Goal: Transaction & Acquisition: Purchase product/service

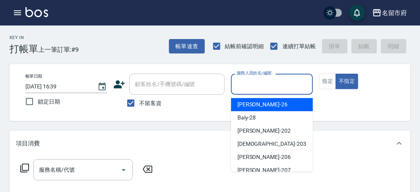
click at [247, 85] on input "服務人員姓名/編號" at bounding box center [272, 84] width 74 height 14
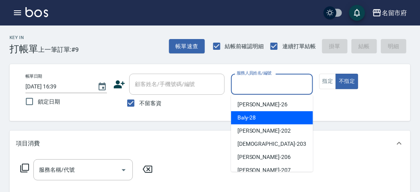
click at [239, 116] on span "Baly -28" at bounding box center [246, 117] width 19 height 8
type input "Baly-28"
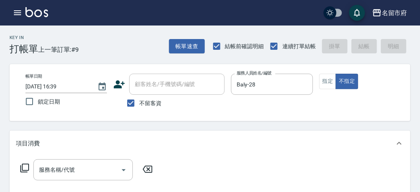
click at [26, 165] on icon at bounding box center [25, 168] width 10 height 10
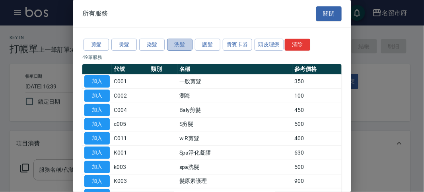
click at [180, 44] on button "洗髮" at bounding box center [179, 45] width 25 height 12
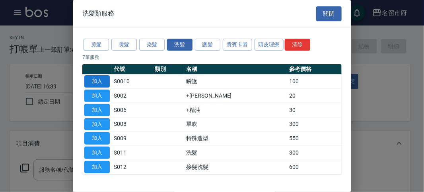
click at [97, 82] on button "加入" at bounding box center [96, 81] width 25 height 12
type input "瞬護(S0010)"
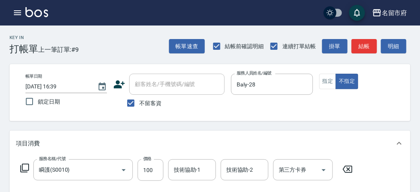
click at [28, 167] on icon at bounding box center [25, 168] width 10 height 10
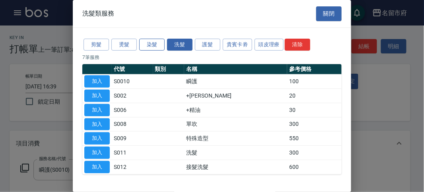
click at [148, 43] on button "染髮" at bounding box center [151, 45] width 25 height 12
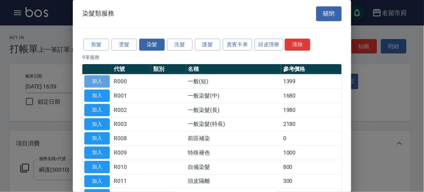
click at [98, 82] on button "加入" at bounding box center [96, 81] width 25 height 12
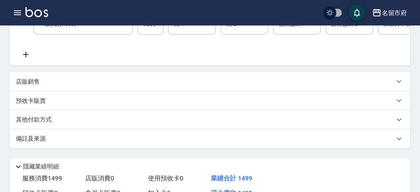
scroll to position [88, 0]
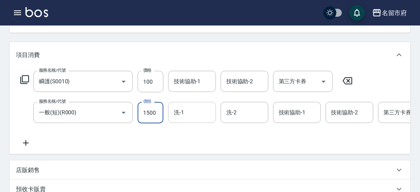
type input "1500"
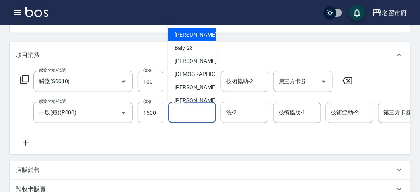
drag, startPoint x: 191, startPoint y: 116, endPoint x: 191, endPoint y: 108, distance: 8.4
click at [192, 115] on input "洗-1" at bounding box center [192, 112] width 41 height 14
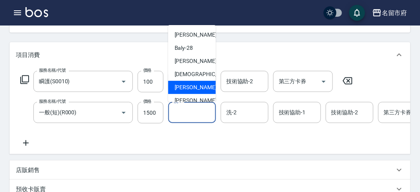
scroll to position [74, 0]
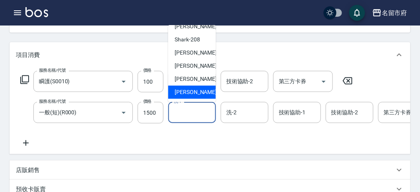
click at [189, 91] on span "[PERSON_NAME] -222" at bounding box center [201, 92] width 53 height 8
type input "[PERSON_NAME]-222"
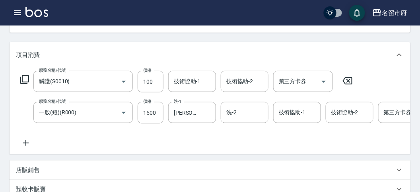
click at [23, 79] on icon at bounding box center [25, 80] width 10 height 10
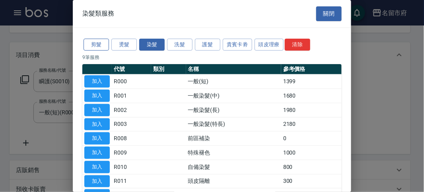
click at [99, 46] on button "剪髮" at bounding box center [96, 45] width 25 height 12
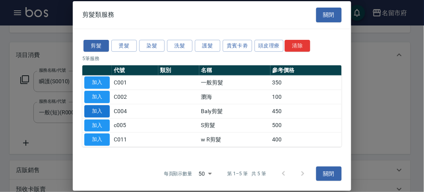
click at [102, 109] on button "加入" at bounding box center [96, 111] width 25 height 12
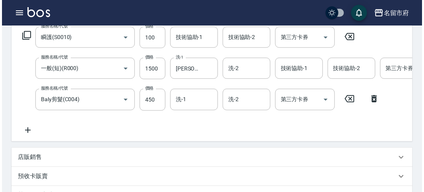
scroll to position [302, 0]
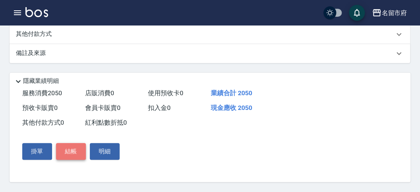
click at [68, 150] on button "結帳" at bounding box center [71, 151] width 30 height 17
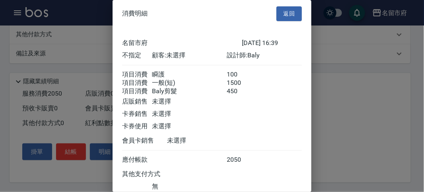
scroll to position [62, 0]
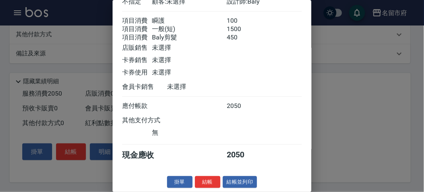
drag, startPoint x: 205, startPoint y: 182, endPoint x: 219, endPoint y: 169, distance: 19.1
click at [206, 181] on button "結帳" at bounding box center [207, 182] width 25 height 12
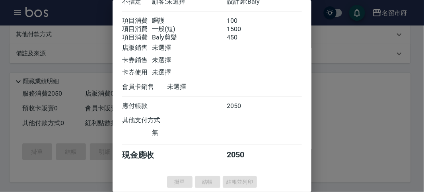
type input "[DATE] 17:11"
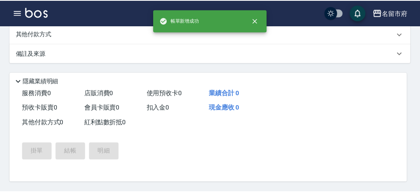
scroll to position [0, 0]
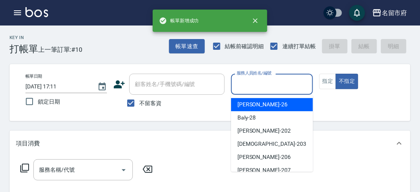
drag, startPoint x: 269, startPoint y: 88, endPoint x: 263, endPoint y: 108, distance: 21.5
click at [269, 88] on input "服務人員姓名/編號" at bounding box center [272, 84] width 74 height 14
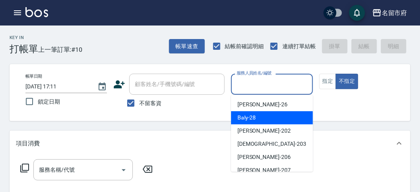
drag, startPoint x: 263, startPoint y: 119, endPoint x: 111, endPoint y: 143, distance: 153.1
click at [261, 119] on div "Baly -28" at bounding box center [272, 117] width 82 height 13
type input "Baly-28"
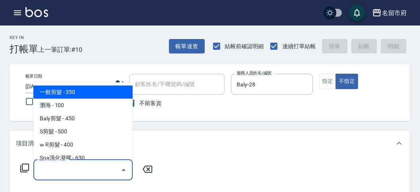
drag, startPoint x: 88, startPoint y: 169, endPoint x: 80, endPoint y: 103, distance: 66.6
click at [86, 166] on input "服務名稱/代號" at bounding box center [77, 170] width 80 height 14
click at [78, 95] on span "一般剪髮 - 350" at bounding box center [82, 92] width 99 height 13
type input "一般剪髮(C001)"
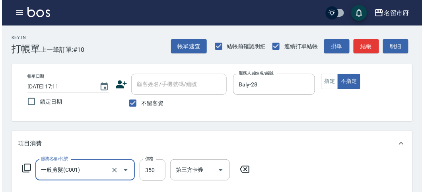
scroll to position [233, 0]
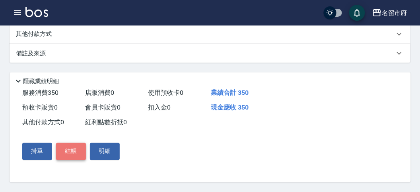
drag, startPoint x: 68, startPoint y: 152, endPoint x: 145, endPoint y: 133, distance: 79.8
click at [68, 151] on button "結帳" at bounding box center [71, 151] width 30 height 17
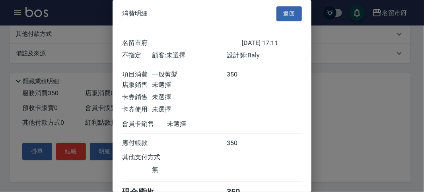
scroll to position [44, 0]
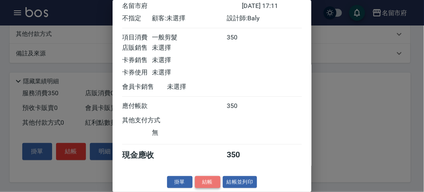
click at [212, 182] on button "結帳" at bounding box center [207, 182] width 25 height 12
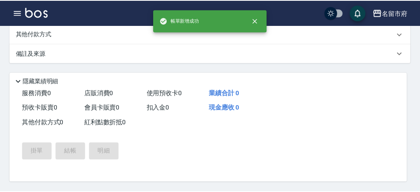
scroll to position [0, 0]
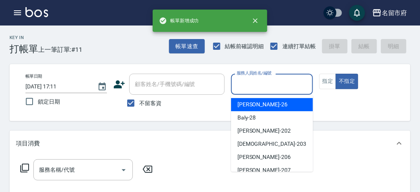
click at [265, 89] on input "服務人員姓名/編號" at bounding box center [272, 84] width 74 height 14
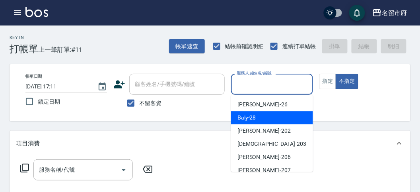
click at [257, 120] on div "Baly -28" at bounding box center [272, 117] width 82 height 13
type input "Baly-28"
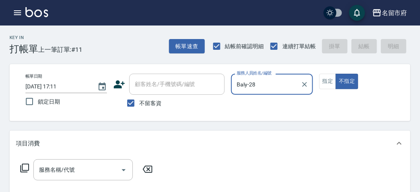
click at [21, 166] on icon at bounding box center [24, 167] width 9 height 9
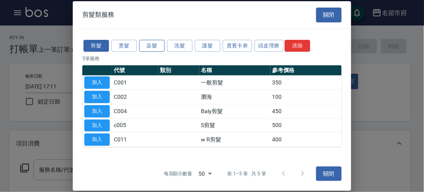
drag, startPoint x: 152, startPoint y: 45, endPoint x: 147, endPoint y: 43, distance: 5.0
click at [151, 44] on button "染髮" at bounding box center [151, 45] width 25 height 12
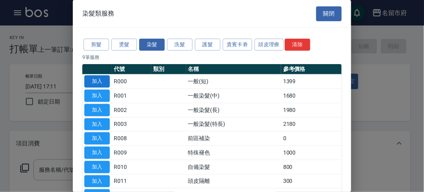
click at [101, 82] on button "加入" at bounding box center [96, 81] width 25 height 12
type input "一般(短)(R000)"
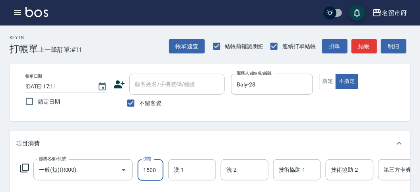
scroll to position [221, 0]
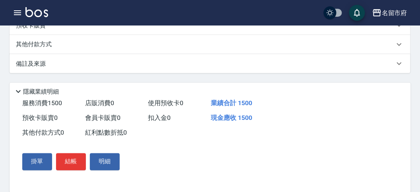
type input "1500"
click at [34, 49] on p "其他付款方式" at bounding box center [36, 44] width 40 height 9
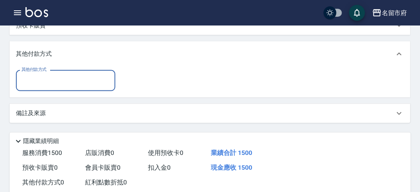
scroll to position [0, 0]
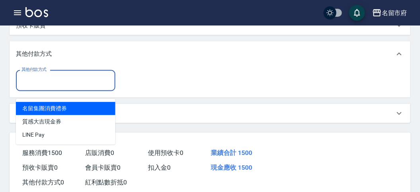
click at [40, 86] on input "其他付款方式" at bounding box center [65, 81] width 92 height 14
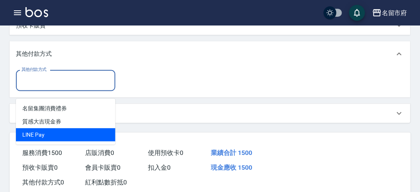
click at [39, 133] on span "LlNE Pay" at bounding box center [65, 134] width 99 height 13
type input "LlNE Pay"
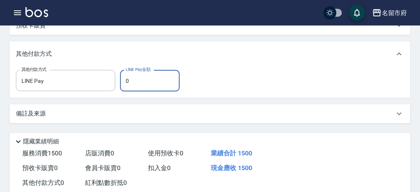
drag, startPoint x: 139, startPoint y: 90, endPoint x: 135, endPoint y: 87, distance: 5.1
click at [139, 90] on input "0" at bounding box center [150, 80] width 60 height 21
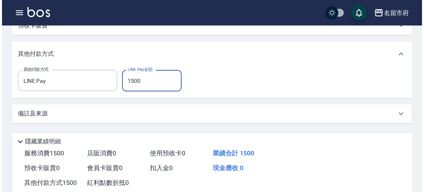
scroll to position [290, 0]
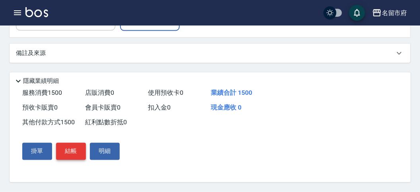
type input "1500"
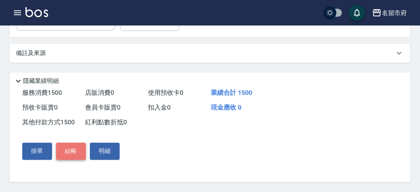
click at [75, 148] on button "結帳" at bounding box center [71, 151] width 30 height 17
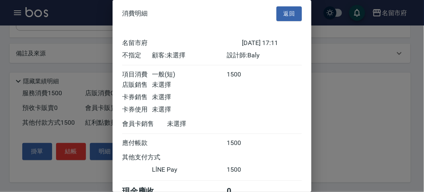
scroll to position [43, 0]
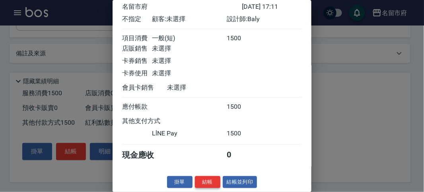
click at [201, 182] on button "結帳" at bounding box center [207, 182] width 25 height 12
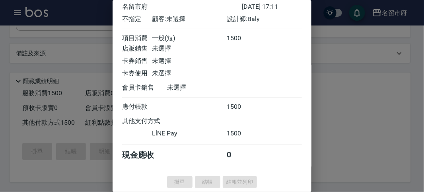
type input "[DATE] 17:12"
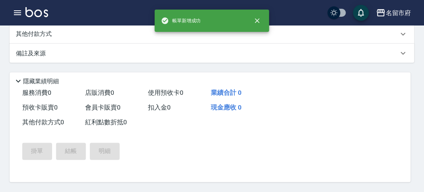
scroll to position [0, 0]
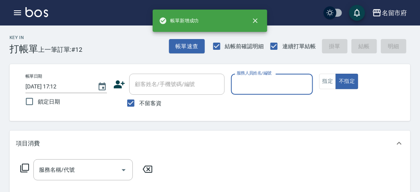
click at [256, 87] on input "服務人員姓名/編號" at bounding box center [272, 84] width 74 height 14
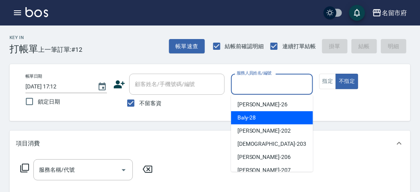
click at [251, 115] on span "Baly -28" at bounding box center [246, 117] width 19 height 8
type input "Baly-28"
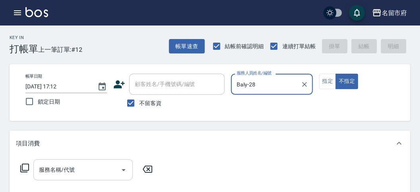
click at [60, 171] on input "服務名稱/代號" at bounding box center [77, 170] width 80 height 14
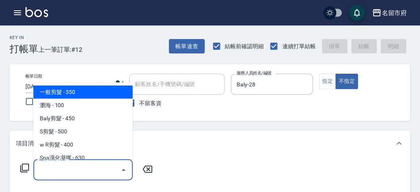
click at [85, 90] on span "一般剪髮 - 350" at bounding box center [82, 92] width 99 height 13
type input "一般剪髮(C001)"
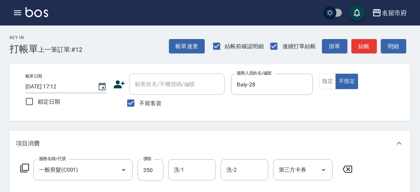
click at [27, 166] on icon at bounding box center [25, 168] width 10 height 10
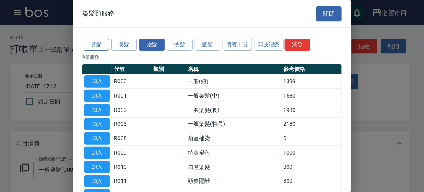
click at [93, 43] on button "剪髮" at bounding box center [96, 45] width 25 height 12
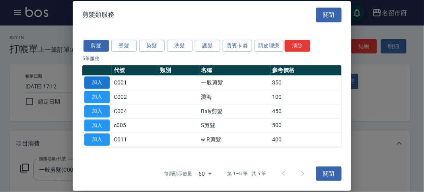
click at [99, 81] on button "加入" at bounding box center [96, 82] width 25 height 12
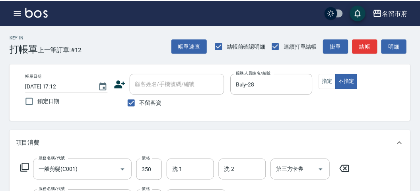
scroll to position [105, 0]
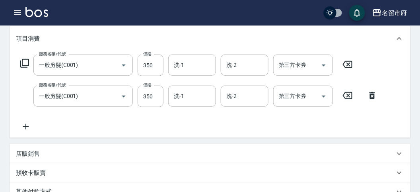
click at [25, 64] on icon at bounding box center [25, 63] width 10 height 10
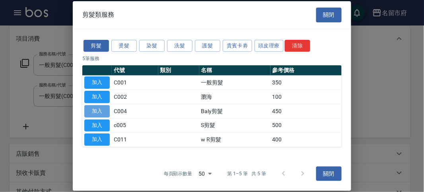
drag, startPoint x: 98, startPoint y: 111, endPoint x: 112, endPoint y: 106, distance: 14.9
click at [97, 111] on button "加入" at bounding box center [96, 111] width 25 height 12
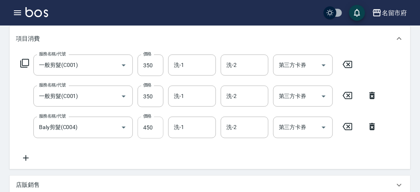
click at [158, 129] on input "450" at bounding box center [151, 127] width 26 height 21
type input "750"
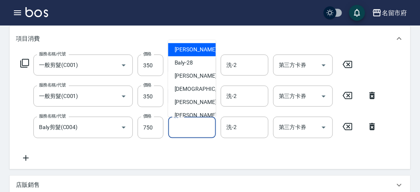
click at [200, 127] on input "洗-1" at bounding box center [192, 127] width 41 height 14
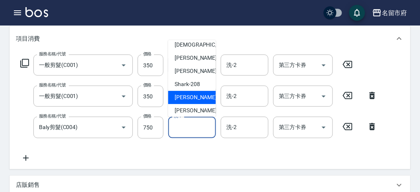
scroll to position [74, 0]
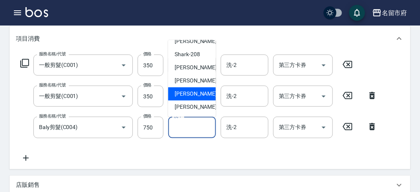
click at [193, 97] on span "[PERSON_NAME] -219" at bounding box center [201, 94] width 53 height 8
type input "[PERSON_NAME]-219"
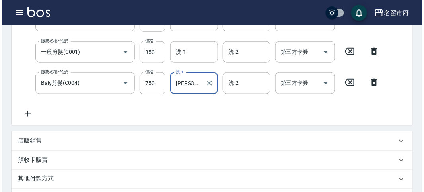
scroll to position [295, 0]
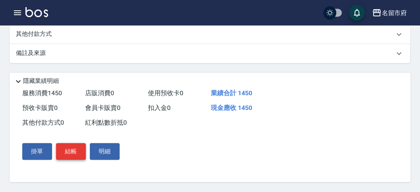
click at [73, 156] on button "結帳" at bounding box center [71, 151] width 30 height 17
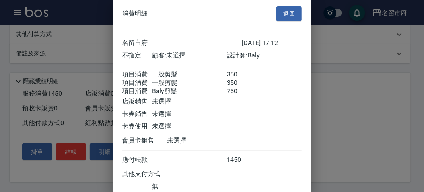
scroll to position [62, 0]
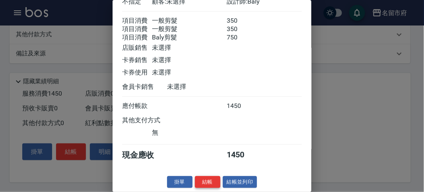
click at [204, 179] on button "結帳" at bounding box center [207, 182] width 25 height 12
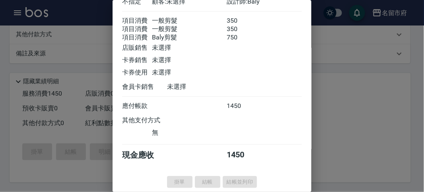
type input "[DATE] 17:13"
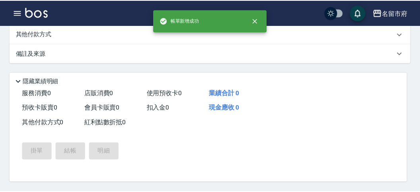
scroll to position [0, 0]
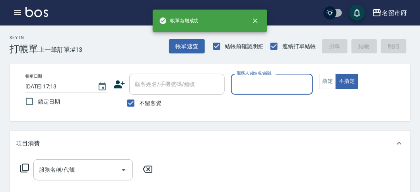
click at [265, 86] on input "服務人員姓名/編號" at bounding box center [272, 84] width 74 height 14
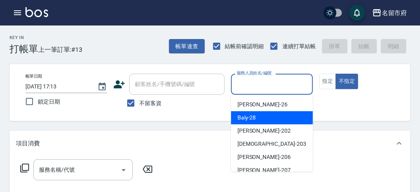
click at [258, 115] on div "Baly -28" at bounding box center [272, 117] width 82 height 13
type input "Baly-28"
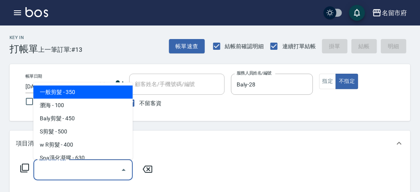
drag, startPoint x: 48, startPoint y: 171, endPoint x: 51, endPoint y: 146, distance: 25.2
click at [49, 171] on input "服務名稱/代號" at bounding box center [77, 170] width 80 height 14
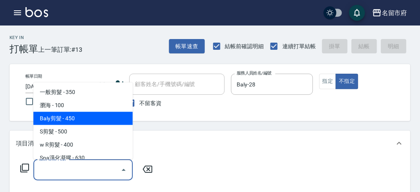
drag, startPoint x: 78, startPoint y: 119, endPoint x: 97, endPoint y: 137, distance: 25.3
click at [79, 119] on span "Baly剪髮 - 450" at bounding box center [82, 118] width 99 height 13
type input "Baly剪髮(C004)"
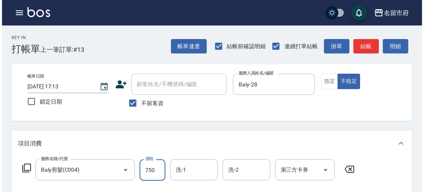
scroll to position [233, 0]
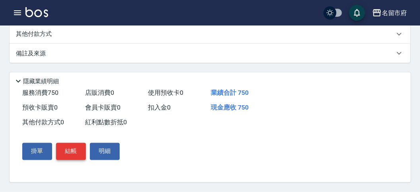
type input "750"
click at [70, 154] on button "結帳" at bounding box center [71, 151] width 30 height 17
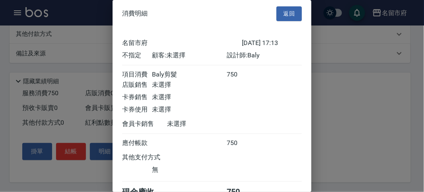
scroll to position [44, 0]
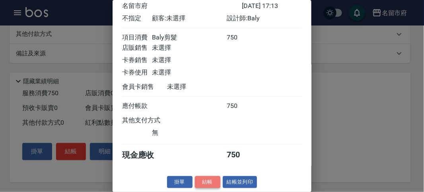
drag, startPoint x: 207, startPoint y: 180, endPoint x: 249, endPoint y: 158, distance: 48.0
click at [207, 180] on button "結帳" at bounding box center [207, 182] width 25 height 12
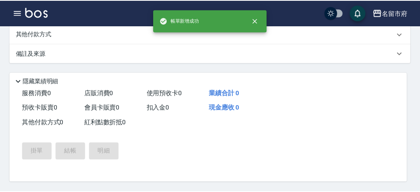
scroll to position [0, 0]
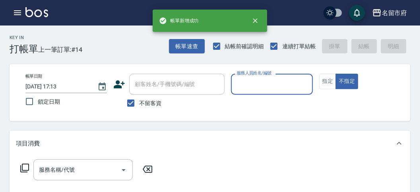
click at [261, 90] on input "服務人員姓名/編號" at bounding box center [272, 84] width 74 height 14
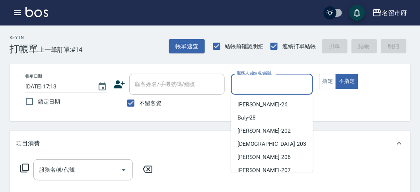
scroll to position [74, 0]
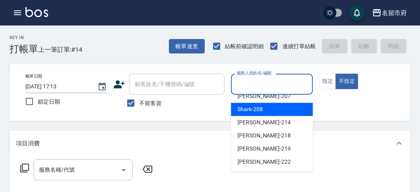
click at [276, 110] on div "Shark -208" at bounding box center [272, 109] width 82 height 13
type input "Shark-208"
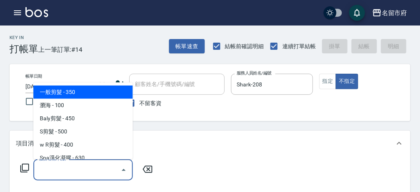
click at [44, 169] on input "服務名稱/代號" at bounding box center [77, 170] width 80 height 14
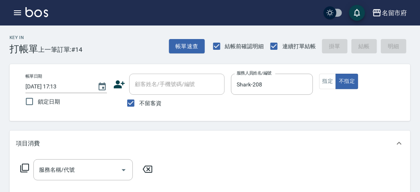
click at [28, 165] on icon at bounding box center [25, 168] width 10 height 10
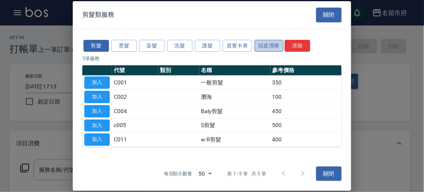
click at [270, 47] on button "頭皮理療" at bounding box center [269, 45] width 29 height 12
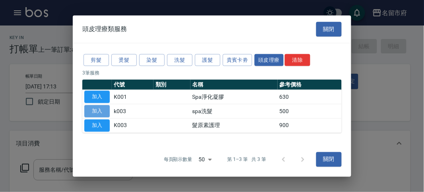
click at [97, 110] on button "加入" at bounding box center [96, 111] width 25 height 12
type input "spa洗髮(k003)"
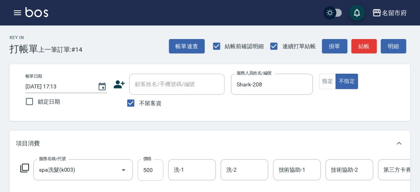
click at [154, 163] on input "500" at bounding box center [151, 169] width 26 height 21
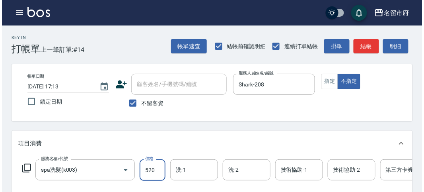
scroll to position [240, 0]
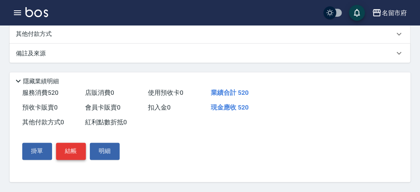
type input "520"
click at [79, 148] on button "結帳" at bounding box center [71, 151] width 30 height 17
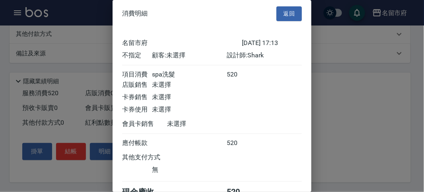
scroll to position [44, 0]
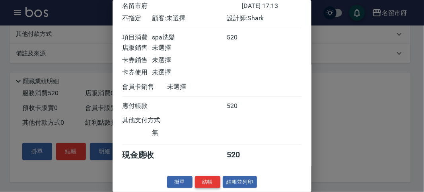
click at [204, 181] on button "結帳" at bounding box center [207, 182] width 25 height 12
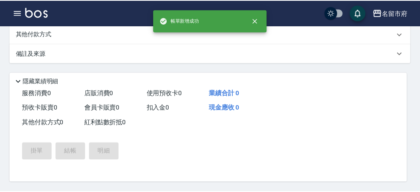
scroll to position [0, 0]
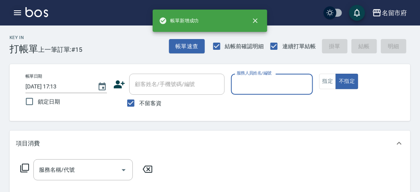
click at [17, 12] on icon "button" at bounding box center [18, 13] width 10 height 10
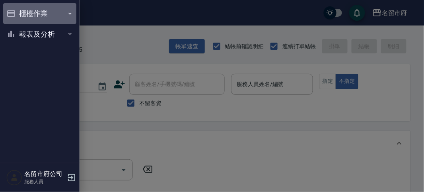
click at [17, 12] on button "櫃檯作業" at bounding box center [39, 13] width 73 height 21
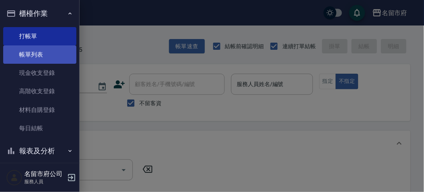
click at [26, 54] on link "帳單列表" at bounding box center [39, 54] width 73 height 18
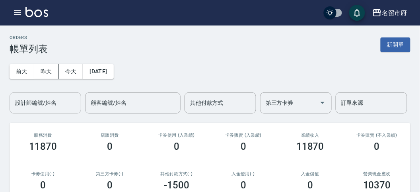
click at [49, 105] on input "設計師編號/姓名" at bounding box center [45, 103] width 64 height 14
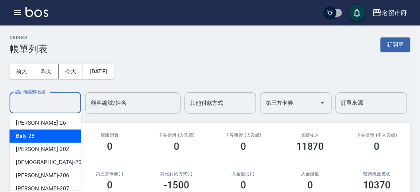
click at [49, 134] on div "Baly -28" at bounding box center [46, 135] width 72 height 13
type input "Baly-28"
click at [64, 102] on input "Baly-28" at bounding box center [39, 103] width 53 height 14
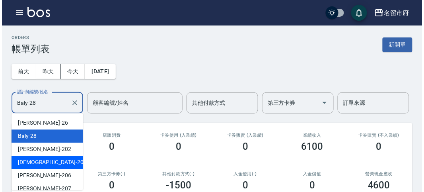
scroll to position [74, 0]
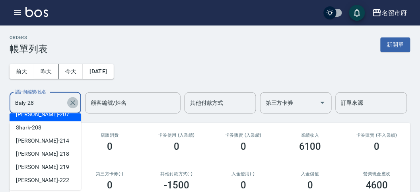
click at [71, 105] on icon "Clear" at bounding box center [73, 103] width 8 height 8
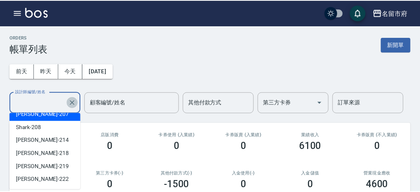
scroll to position [3, 0]
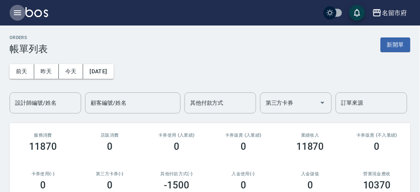
click at [20, 17] on icon "button" at bounding box center [18, 13] width 10 height 10
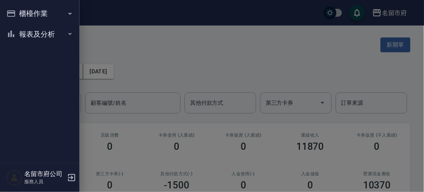
click at [23, 35] on button "報表及分析" at bounding box center [39, 34] width 73 height 21
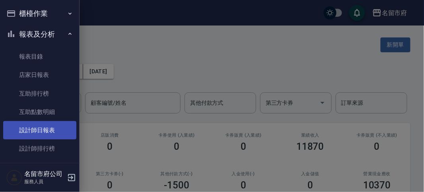
click at [33, 130] on link "設計師日報表" at bounding box center [39, 130] width 73 height 18
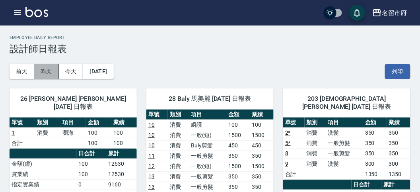
click at [47, 68] on button "昨天" at bounding box center [46, 71] width 25 height 15
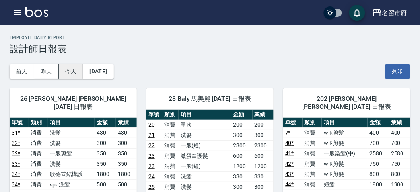
click at [72, 73] on button "今天" at bounding box center [71, 71] width 25 height 15
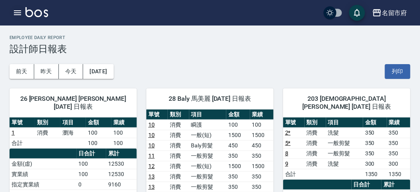
click at [19, 11] on icon "button" at bounding box center [18, 13] width 10 height 10
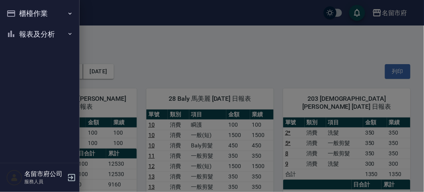
click at [19, 11] on div "櫃檯作業 打帳單 帳單列表 現金收支登錄 高階收支登錄 材料自購登錄 每日結帳 報表及分析 報表目錄 店家日報表 互助排行榜 互助點數明細 設計師日報表 設計…" at bounding box center [40, 96] width 80 height 192
click at [35, 12] on button "櫃檯作業" at bounding box center [39, 13] width 73 height 21
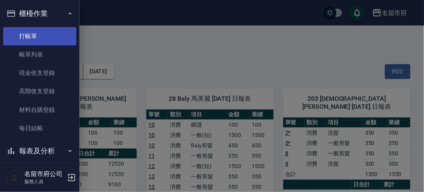
click at [33, 38] on link "打帳單" at bounding box center [39, 36] width 73 height 18
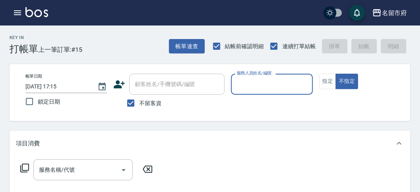
click at [245, 78] on input "服務人員姓名/編號" at bounding box center [272, 84] width 74 height 14
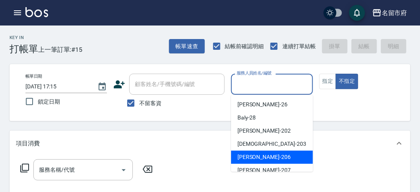
click at [274, 154] on div "[PERSON_NAME] -206" at bounding box center [272, 156] width 82 height 13
type input "[PERSON_NAME]-206"
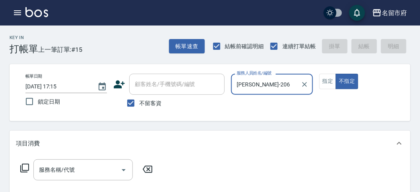
click at [336, 74] on button "不指定" at bounding box center [347, 82] width 22 height 16
type button "false"
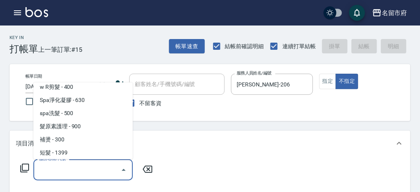
scroll to position [70, 0]
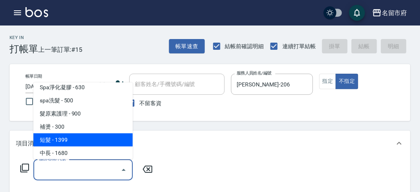
type input "短髮(P001)"
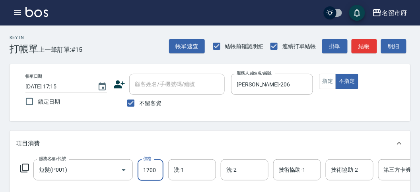
type input "1700"
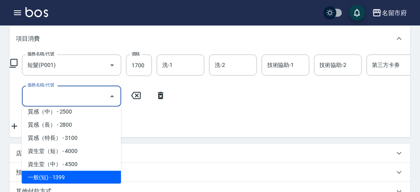
scroll to position [255, 0]
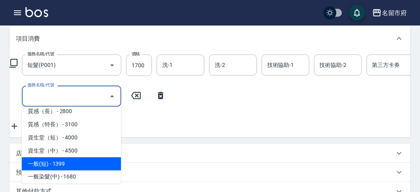
type input "一般(短)(R000)"
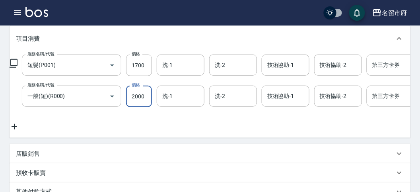
type input "2000"
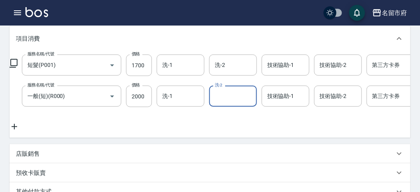
scroll to position [193, 0]
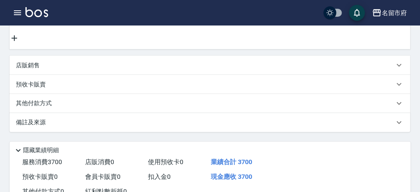
click at [59, 108] on div "其他付款方式" at bounding box center [205, 103] width 379 height 9
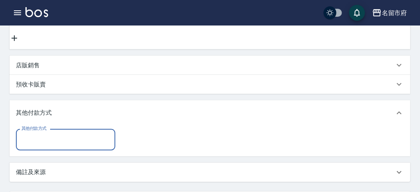
scroll to position [0, 0]
click at [46, 146] on input "其他付款方式" at bounding box center [65, 139] width 92 height 14
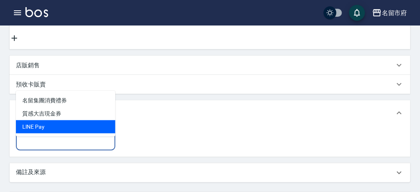
click at [43, 127] on span "LlNE Pay" at bounding box center [65, 126] width 99 height 13
type input "LlNE Pay"
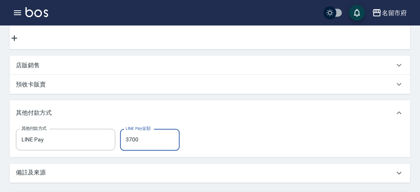
type input "3700"
type input "[DATE] 17:30"
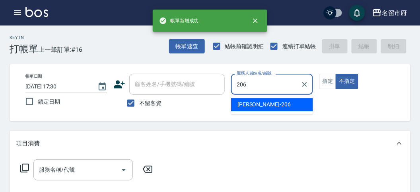
type input "[PERSON_NAME]-206"
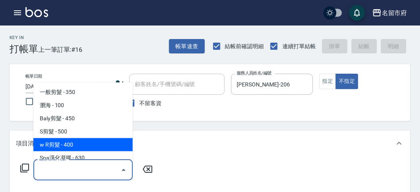
type input "w R剪髮(C011)"
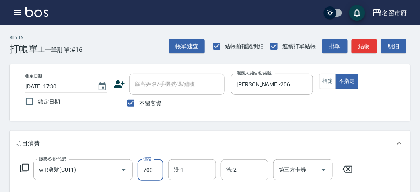
type input "700"
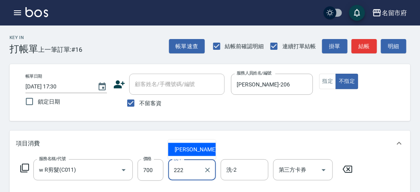
type input "[PERSON_NAME]-222"
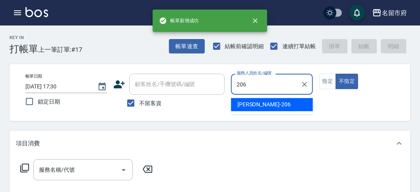
type input "[PERSON_NAME]-206"
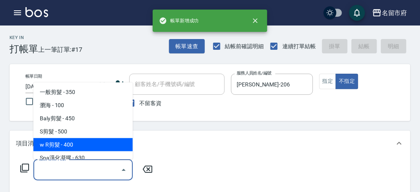
type input "w R剪髮(C011)"
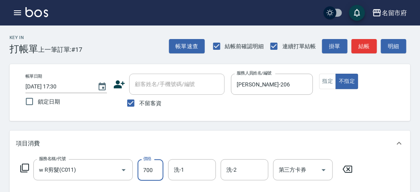
type input "700"
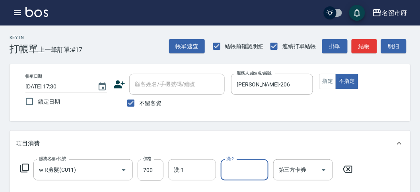
click at [188, 175] on input "洗-1" at bounding box center [192, 170] width 41 height 14
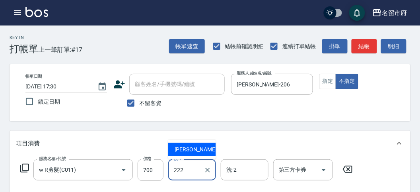
type input "[PERSON_NAME]-222"
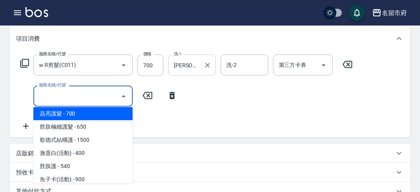
scroll to position [541, 0]
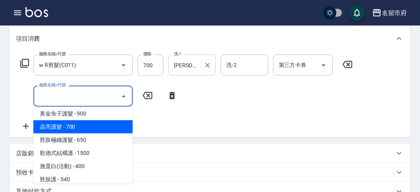
type input "晶亮護髮(T005)"
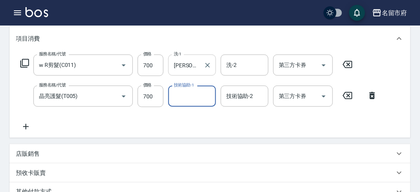
type input "1"
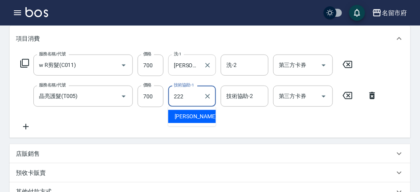
type input "[PERSON_NAME]-222"
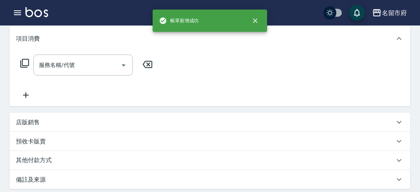
scroll to position [0, 0]
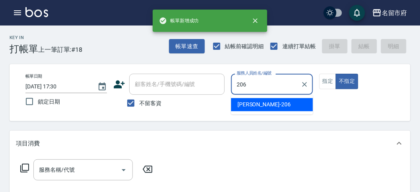
type input "[PERSON_NAME]-206"
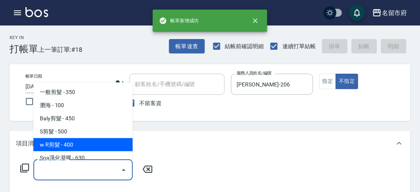
type input "w R剪髮(C011)"
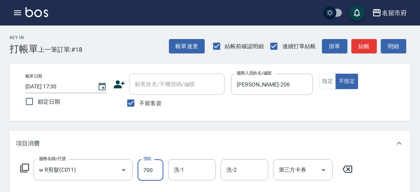
type input "700"
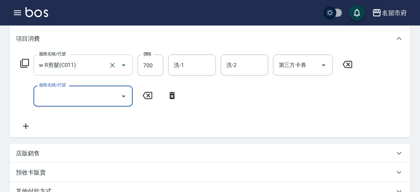
click at [121, 64] on icon "Open" at bounding box center [124, 65] width 10 height 10
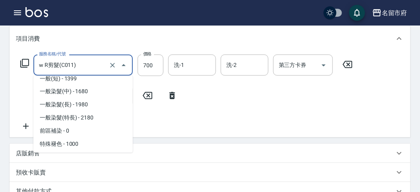
scroll to position [265, 0]
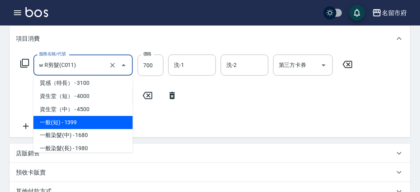
click at [91, 126] on span "一般(短) - 1399" at bounding box center [82, 122] width 99 height 13
type input "一般(短)(R000)"
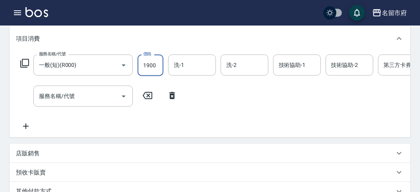
type input "1900"
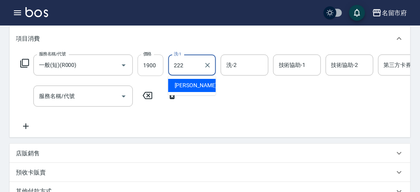
type input "[PERSON_NAME]-222"
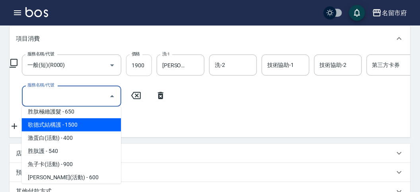
scroll to position [567, 0]
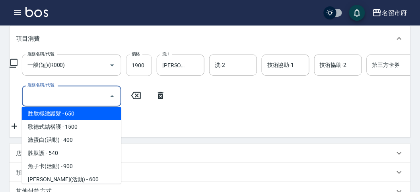
type input "胜肽極緻護髮(T009)"
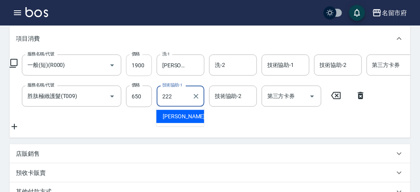
type input "[PERSON_NAME]-222"
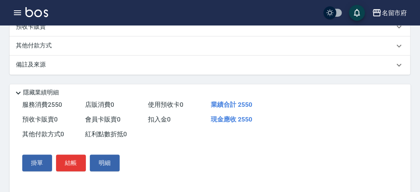
scroll to position [0, 0]
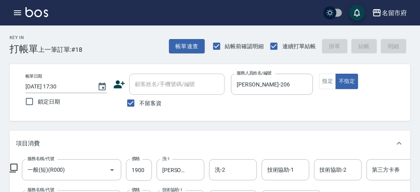
type input "[DATE] 17:31"
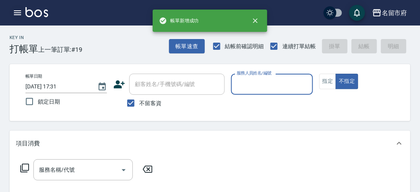
click at [20, 8] on button "button" at bounding box center [18, 13] width 16 height 16
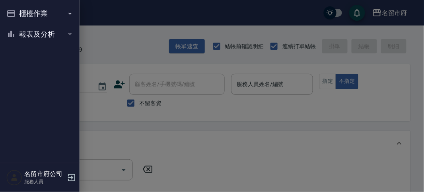
click at [21, 8] on button "櫃檯作業" at bounding box center [39, 13] width 73 height 21
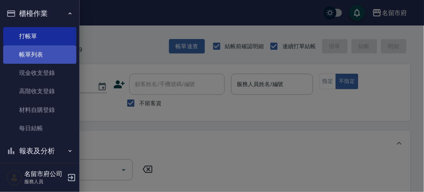
drag, startPoint x: 45, startPoint y: 49, endPoint x: 27, endPoint y: 53, distance: 18.7
click at [46, 49] on link "帳單列表" at bounding box center [39, 54] width 73 height 18
click at [38, 53] on link "帳單列表" at bounding box center [39, 54] width 73 height 18
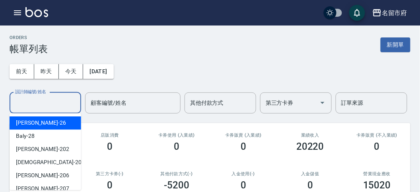
click at [46, 109] on input "設計師編號/姓名" at bounding box center [45, 103] width 64 height 14
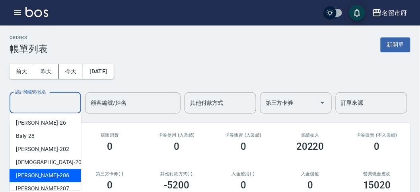
click at [51, 175] on div "[PERSON_NAME] -206" at bounding box center [46, 175] width 72 height 13
type input "[PERSON_NAME]-206"
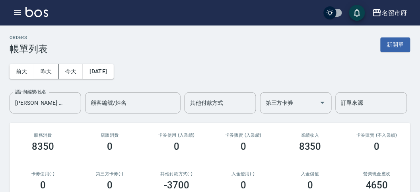
click at [19, 4] on div "名留市府 登出" at bounding box center [210, 12] width 420 height 25
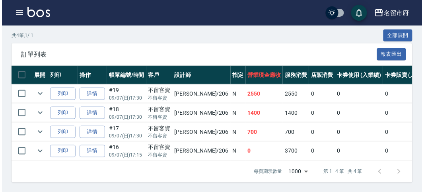
scroll to position [9, 0]
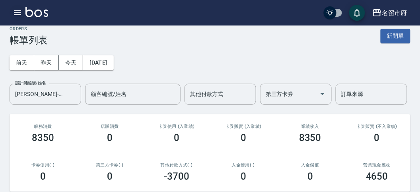
click at [20, 8] on icon "button" at bounding box center [18, 13] width 10 height 10
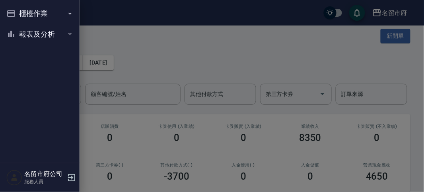
drag, startPoint x: 20, startPoint y: 8, endPoint x: 23, endPoint y: 13, distance: 5.7
click at [21, 11] on button "櫃檯作業" at bounding box center [39, 13] width 73 height 21
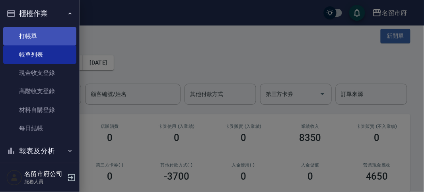
click at [43, 34] on link "打帳單" at bounding box center [39, 36] width 73 height 18
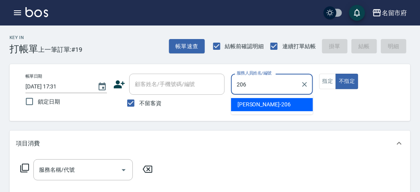
type input "206"
type button "false"
type input "[PERSON_NAME]-206"
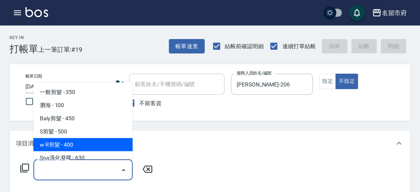
type input "w R剪髮(C011)"
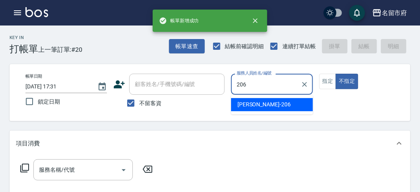
type input "[PERSON_NAME]-206"
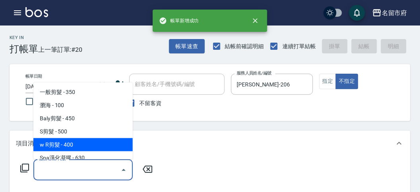
type input "w R剪髮(C011)"
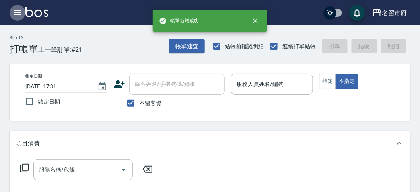
click at [14, 16] on icon "button" at bounding box center [18, 13] width 10 height 10
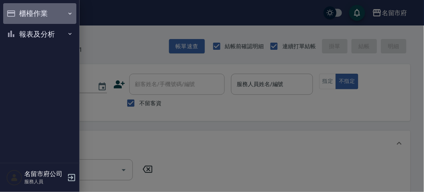
click at [15, 15] on button "櫃檯作業" at bounding box center [39, 13] width 73 height 21
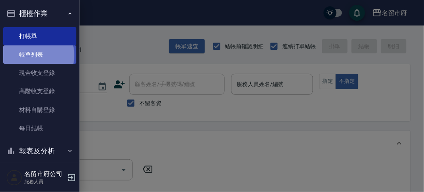
click at [35, 55] on link "帳單列表" at bounding box center [39, 54] width 73 height 18
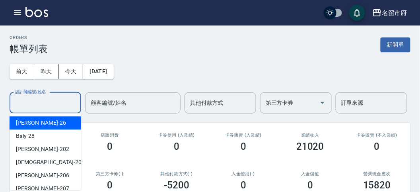
click at [41, 105] on input "設計師編號/姓名" at bounding box center [45, 103] width 64 height 14
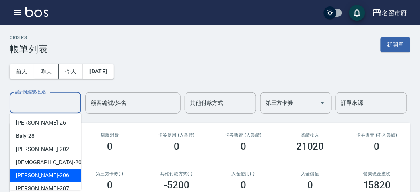
click at [62, 176] on div "[PERSON_NAME] -206" at bounding box center [46, 175] width 72 height 13
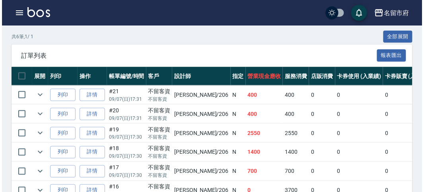
scroll to position [223, 0]
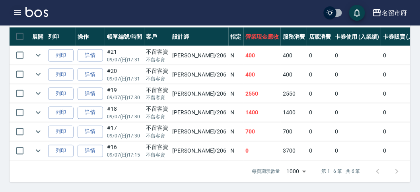
type input "[PERSON_NAME]-206"
click at [19, 11] on icon "button" at bounding box center [18, 13] width 10 height 10
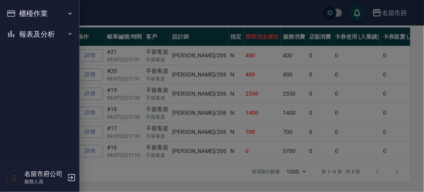
click at [19, 11] on button "櫃檯作業" at bounding box center [39, 13] width 73 height 21
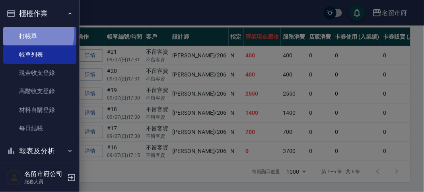
click at [30, 33] on link "打帳單" at bounding box center [39, 36] width 73 height 18
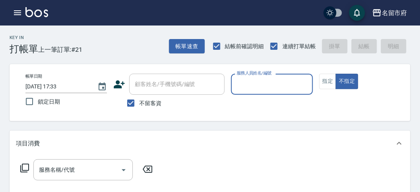
drag, startPoint x: 246, startPoint y: 83, endPoint x: 253, endPoint y: 82, distance: 6.8
click at [253, 82] on input "服務人員姓名/編號" at bounding box center [272, 84] width 74 height 14
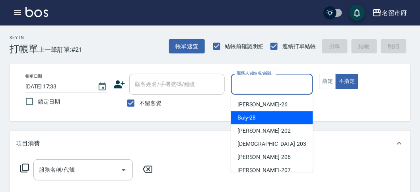
drag, startPoint x: 271, startPoint y: 119, endPoint x: 255, endPoint y: 121, distance: 16.2
click at [266, 121] on div "Baly -28" at bounding box center [272, 117] width 82 height 13
type input "Baly-28"
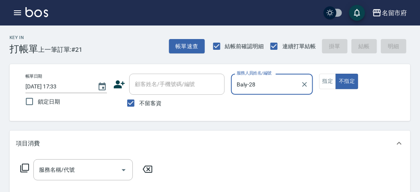
click at [29, 163] on div "服務名稱/代號 服務名稱/代號" at bounding box center [87, 169] width 142 height 21
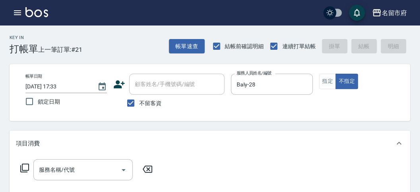
click at [16, 164] on div "服務名稱/代號 服務名稱/代號" at bounding box center [87, 169] width 142 height 21
click at [23, 169] on icon at bounding box center [25, 168] width 10 height 10
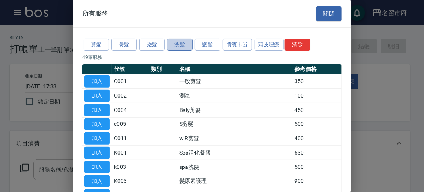
click at [171, 48] on button "洗髮" at bounding box center [179, 45] width 25 height 12
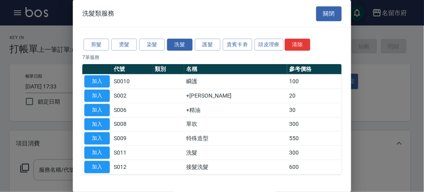
click at [92, 148] on button "加入" at bounding box center [96, 152] width 25 height 12
type input "洗髮(S011)"
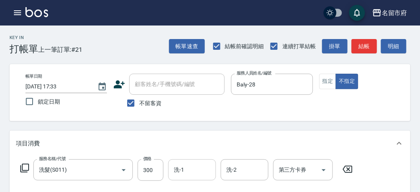
click at [196, 181] on div "服務名稱/代號 洗髮(S011) 服務名稱/代號 價格 300 價格 洗-1 洗-1 洗-2 洗-2 第三方卡券 第三方卡券" at bounding box center [187, 182] width 342 height 46
drag, startPoint x: 196, startPoint y: 167, endPoint x: 202, endPoint y: 165, distance: 6.3
click at [195, 167] on input "洗-1" at bounding box center [192, 170] width 41 height 14
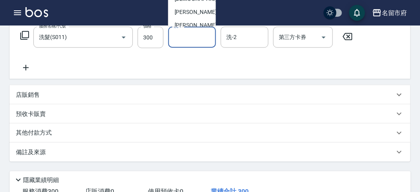
scroll to position [74, 0]
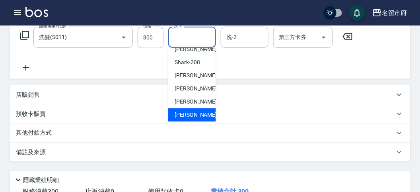
click at [197, 113] on span "[PERSON_NAME] -222" at bounding box center [201, 115] width 53 height 8
type input "[PERSON_NAME]-222"
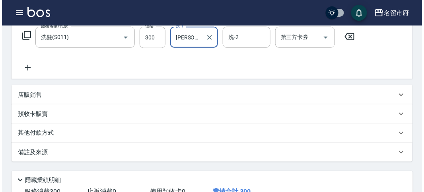
scroll to position [233, 0]
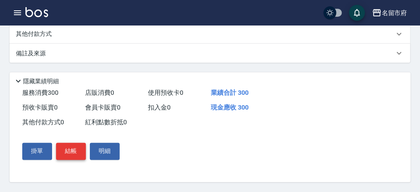
click at [80, 154] on button "結帳" at bounding box center [71, 151] width 30 height 17
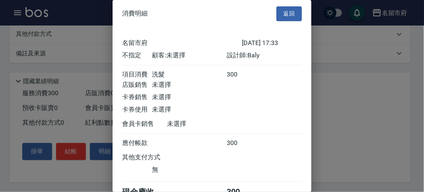
scroll to position [44, 0]
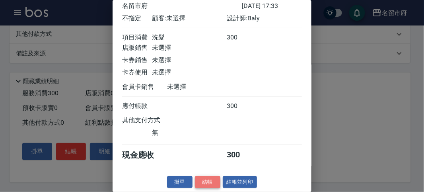
click at [204, 185] on button "結帳" at bounding box center [207, 182] width 25 height 12
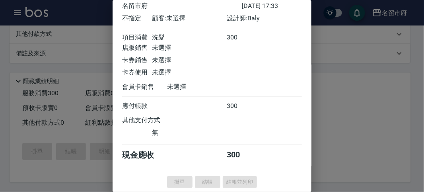
scroll to position [0, 0]
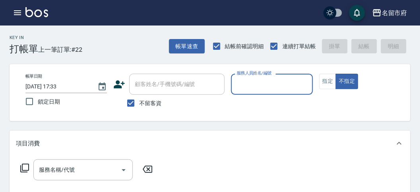
drag, startPoint x: 254, startPoint y: 93, endPoint x: 250, endPoint y: 87, distance: 7.5
click at [253, 93] on div "服務人員姓名/編號" at bounding box center [272, 84] width 82 height 21
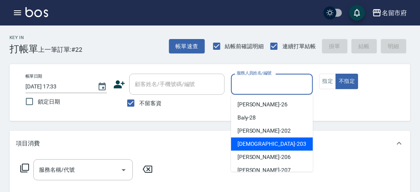
click at [245, 143] on span "聖德 -203" at bounding box center [271, 144] width 69 height 8
type input "聖德-203"
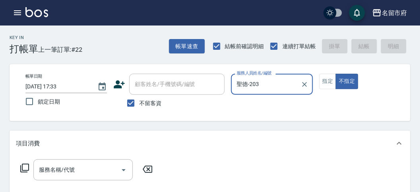
click at [23, 165] on icon at bounding box center [25, 168] width 10 height 10
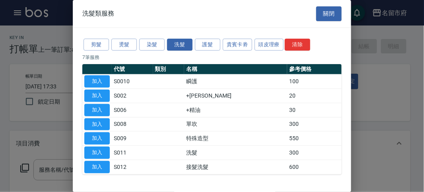
click at [104, 160] on td "加入" at bounding box center [96, 167] width 29 height 14
click at [102, 148] on button "加入" at bounding box center [96, 152] width 25 height 12
type input "洗髮(S011)"
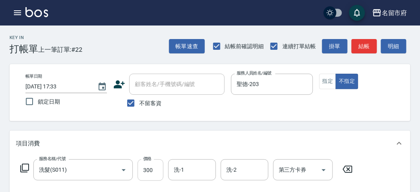
click at [150, 175] on input "300" at bounding box center [151, 169] width 26 height 21
type input "350"
click at [401, 45] on button "明細" at bounding box center [393, 46] width 25 height 15
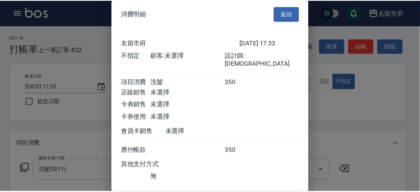
scroll to position [44, 0]
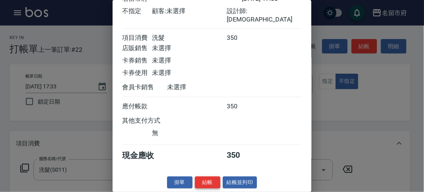
click at [209, 181] on button "結帳" at bounding box center [207, 182] width 25 height 12
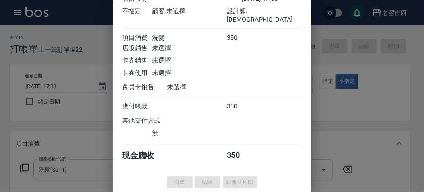
type input "[DATE] 17:36"
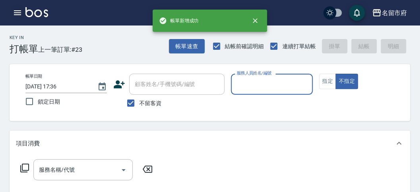
click at [18, 12] on icon "button" at bounding box center [17, 12] width 7 height 5
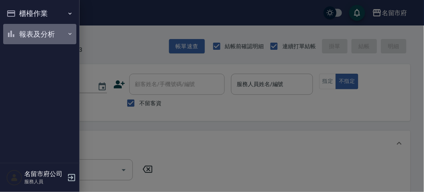
click at [26, 40] on button "報表及分析" at bounding box center [39, 34] width 73 height 21
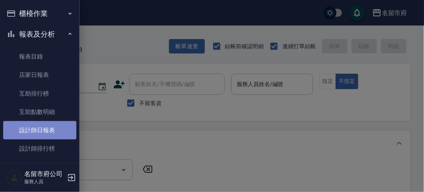
click at [46, 134] on link "設計師日報表" at bounding box center [39, 130] width 73 height 18
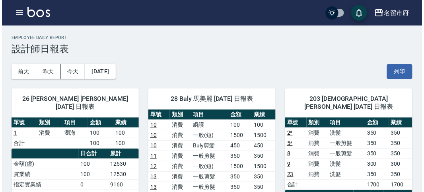
scroll to position [44, 0]
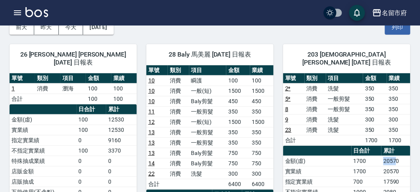
drag, startPoint x: 378, startPoint y: 149, endPoint x: 397, endPoint y: 153, distance: 18.7
click at [397, 156] on tr "金額(虛) 1700 20570" at bounding box center [346, 161] width 127 height 10
click at [397, 156] on td "20570" at bounding box center [395, 161] width 29 height 10
click at [18, 12] on icon "button" at bounding box center [18, 13] width 10 height 10
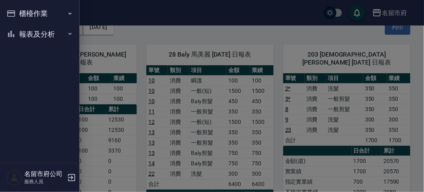
drag, startPoint x: 18, startPoint y: 12, endPoint x: 28, endPoint y: 18, distance: 12.5
click at [19, 11] on button "櫃檯作業" at bounding box center [39, 13] width 73 height 21
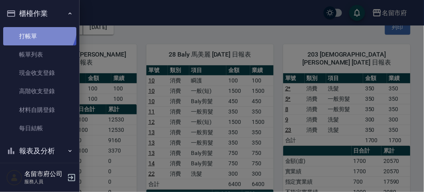
click at [35, 27] on link "打帳單" at bounding box center [39, 36] width 73 height 18
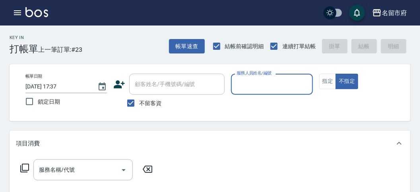
click at [140, 45] on div "Key In 打帳單 上一筆訂單:#23 帳單速查 結帳前確認明細 連續打單結帳 掛單 結帳 明細" at bounding box center [205, 39] width 411 height 29
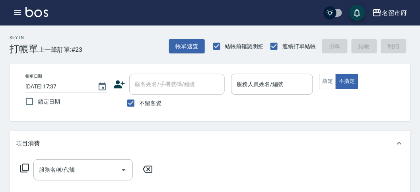
click at [143, 45] on div "Key In 打帳單 上一筆訂單:#23 帳單速查 結帳前確認明細 連續打單結帳 掛單 結帳 明細" at bounding box center [205, 39] width 411 height 29
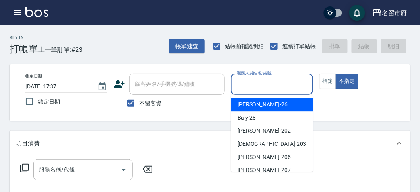
click at [252, 82] on input "服務人員姓名/編號" at bounding box center [272, 84] width 74 height 14
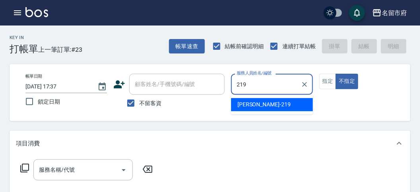
type input "[PERSON_NAME]-219"
type button "false"
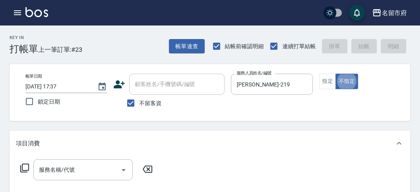
click at [27, 165] on icon at bounding box center [25, 168] width 10 height 10
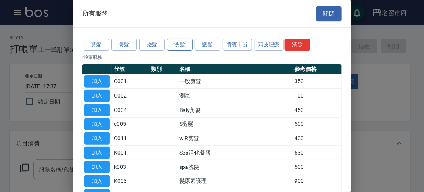
click at [177, 45] on button "洗髮" at bounding box center [179, 45] width 25 height 12
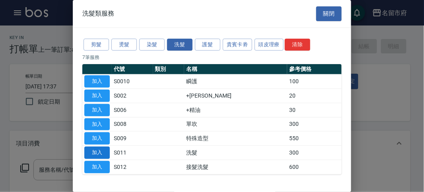
click at [104, 148] on button "加入" at bounding box center [96, 152] width 25 height 12
type input "洗髮(S011)"
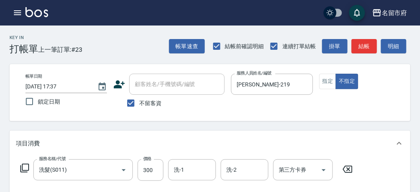
click at [26, 168] on icon at bounding box center [25, 168] width 10 height 10
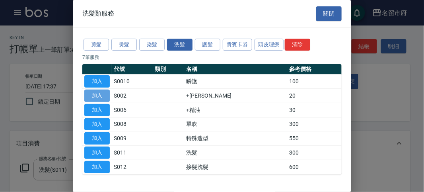
click at [99, 96] on button "加入" at bounding box center [96, 96] width 25 height 12
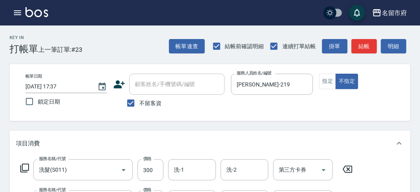
click at [27, 167] on icon at bounding box center [25, 168] width 10 height 10
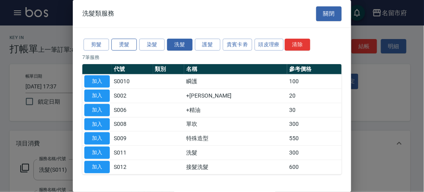
drag, startPoint x: 95, startPoint y: 42, endPoint x: 117, endPoint y: 42, distance: 21.1
click at [97, 42] on button "剪髮" at bounding box center [96, 45] width 25 height 12
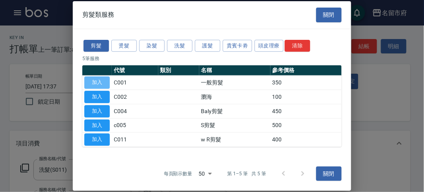
click at [88, 80] on button "加入" at bounding box center [96, 82] width 25 height 12
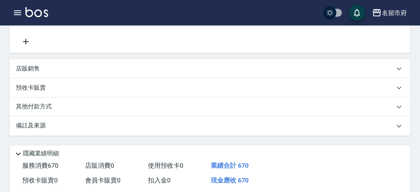
scroll to position [295, 0]
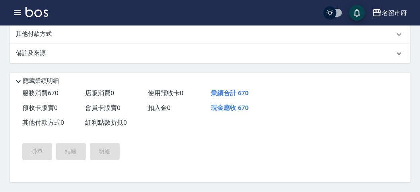
type input "[DATE] 17:58"
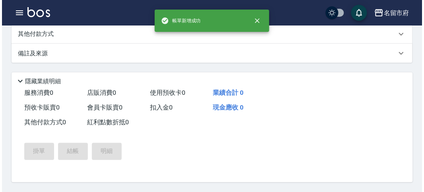
scroll to position [0, 0]
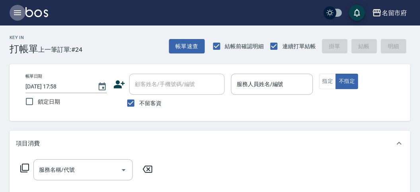
click at [17, 14] on icon "button" at bounding box center [18, 13] width 10 height 10
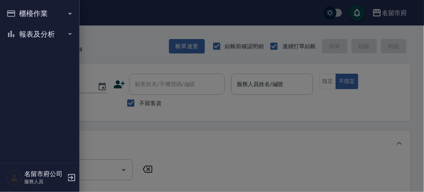
click at [27, 26] on button "報表及分析" at bounding box center [39, 34] width 73 height 21
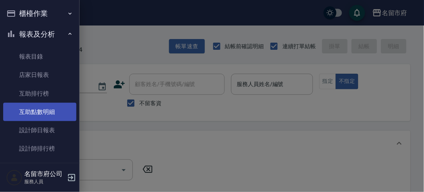
scroll to position [26, 0]
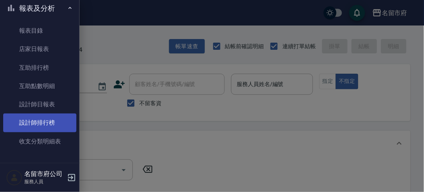
click at [41, 121] on link "設計師排行榜" at bounding box center [39, 122] width 73 height 18
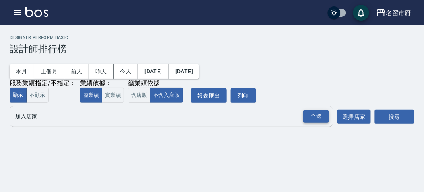
click at [312, 116] on div "全選" at bounding box center [316, 116] width 25 height 12
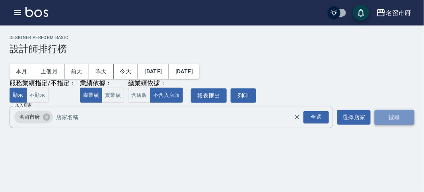
click at [390, 121] on button "搜尋" at bounding box center [395, 117] width 40 height 15
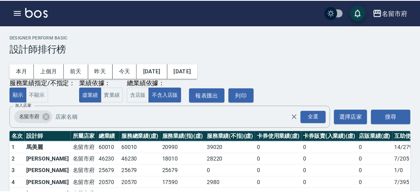
scroll to position [70, 0]
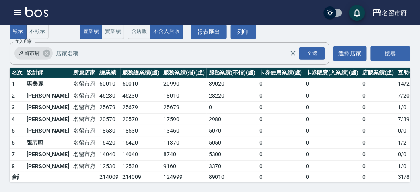
click at [37, 14] on img at bounding box center [36, 12] width 23 height 10
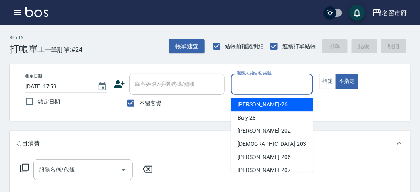
click at [251, 82] on input "服務人員姓名/編號" at bounding box center [272, 84] width 74 height 14
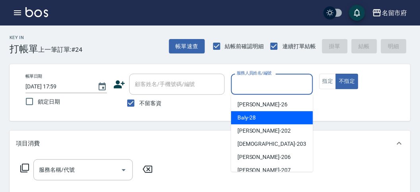
drag, startPoint x: 240, startPoint y: 115, endPoint x: 114, endPoint y: 171, distance: 137.8
click at [240, 115] on span "Baly -28" at bounding box center [246, 117] width 19 height 8
type input "Baly-28"
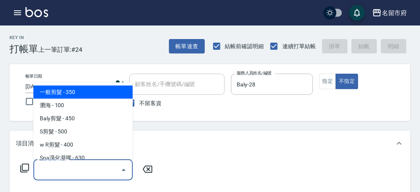
click at [54, 167] on input "服務名稱/代號" at bounding box center [77, 170] width 80 height 14
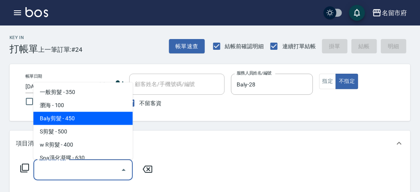
click at [84, 121] on span "Baly剪髮 - 450" at bounding box center [82, 118] width 99 height 13
type input "Baly剪髮(C004)"
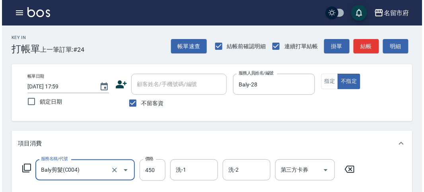
scroll to position [233, 0]
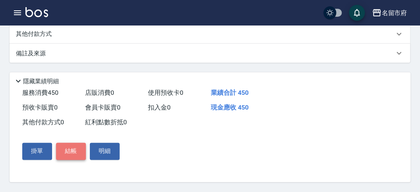
drag, startPoint x: 76, startPoint y: 147, endPoint x: 84, endPoint y: 142, distance: 9.5
click at [76, 146] on button "結帳" at bounding box center [71, 151] width 30 height 17
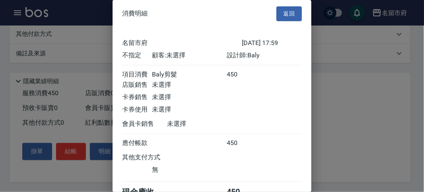
scroll to position [44, 0]
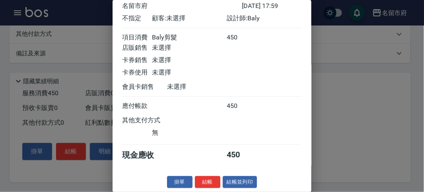
drag, startPoint x: 203, startPoint y: 177, endPoint x: 193, endPoint y: 173, distance: 11.2
click at [203, 178] on button "結帳" at bounding box center [207, 182] width 25 height 12
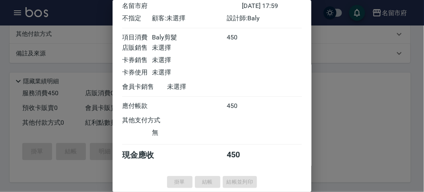
type input "[DATE] 18:20"
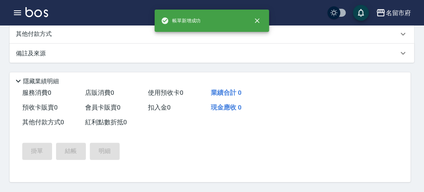
scroll to position [0, 0]
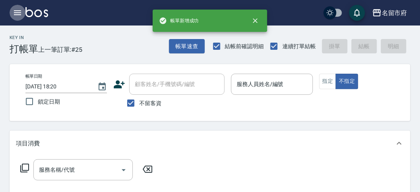
click at [19, 14] on icon "button" at bounding box center [18, 13] width 10 height 10
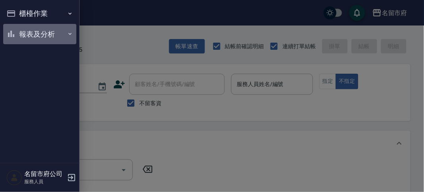
drag, startPoint x: 32, startPoint y: 35, endPoint x: 33, endPoint y: 51, distance: 16.0
click at [33, 35] on button "報表及分析" at bounding box center [39, 34] width 73 height 21
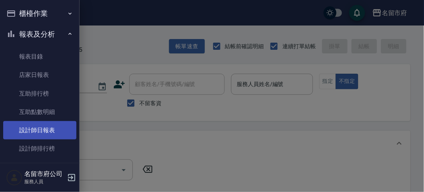
click at [41, 136] on link "設計師日報表" at bounding box center [39, 130] width 73 height 18
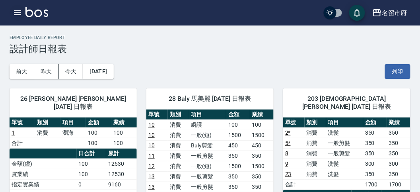
click at [19, 12] on icon "button" at bounding box center [18, 13] width 10 height 10
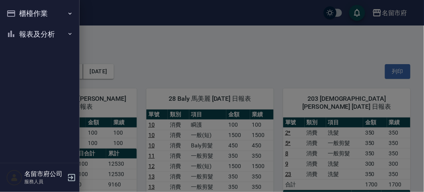
click at [19, 12] on div "櫃檯作業 打帳單 帳單列表 現金收支登錄 高階收支登錄 材料自購登錄 每日結帳 報表及分析 報表目錄 店家日報表 互助排行榜 互助點數明細 設計師日報表 設計…" at bounding box center [40, 96] width 80 height 192
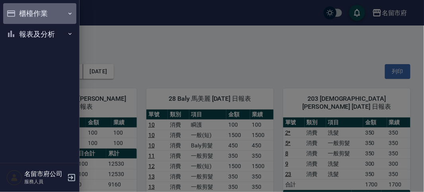
click at [19, 12] on button "櫃檯作業" at bounding box center [39, 13] width 73 height 21
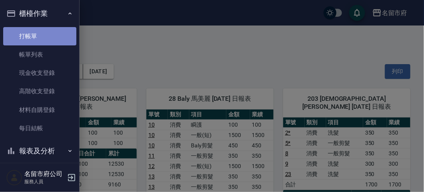
click at [46, 35] on link "打帳單" at bounding box center [39, 36] width 73 height 18
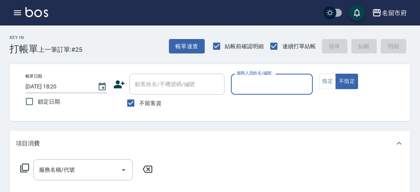
click at [15, 15] on icon "button" at bounding box center [17, 12] width 7 height 5
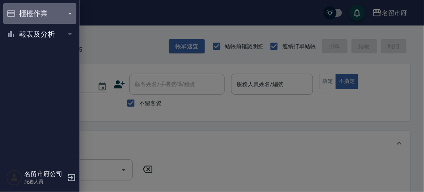
drag, startPoint x: 18, startPoint y: 15, endPoint x: 21, endPoint y: 20, distance: 6.4
click at [19, 15] on button "櫃檯作業" at bounding box center [39, 13] width 73 height 21
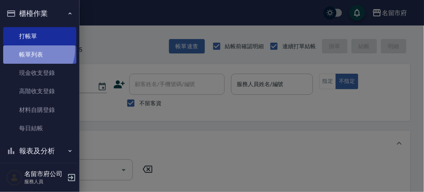
click at [31, 49] on link "帳單列表" at bounding box center [39, 54] width 73 height 18
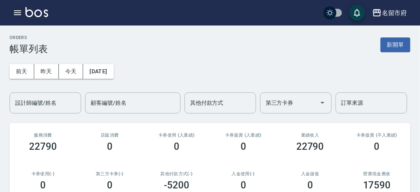
click at [18, 15] on icon "button" at bounding box center [17, 12] width 7 height 5
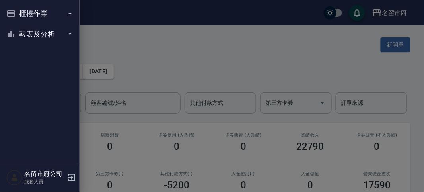
click at [20, 15] on div "櫃檯作業 打帳單 帳單列表 現金收支登錄 高階收支登錄 材料自購登錄 每日結帳 報表及分析 報表目錄 店家日報表 互助排行榜 互助點數明細 設計師日報表 設計…" at bounding box center [40, 96] width 80 height 192
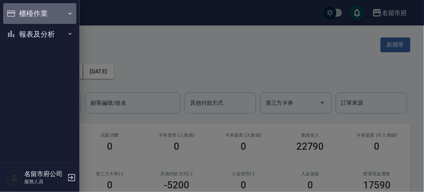
click at [41, 9] on button "櫃檯作業" at bounding box center [39, 13] width 73 height 21
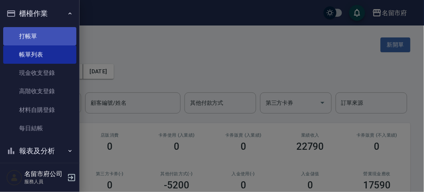
click at [36, 35] on link "打帳單" at bounding box center [39, 36] width 73 height 18
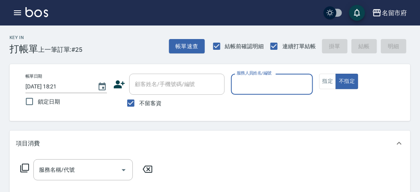
click at [275, 84] on input "服務人員姓名/編號" at bounding box center [272, 84] width 74 height 14
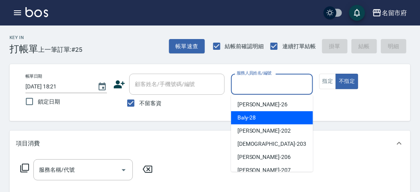
drag, startPoint x: 268, startPoint y: 119, endPoint x: 198, endPoint y: 122, distance: 70.1
click at [267, 118] on div "Baly -28" at bounding box center [272, 117] width 82 height 13
type input "Baly-28"
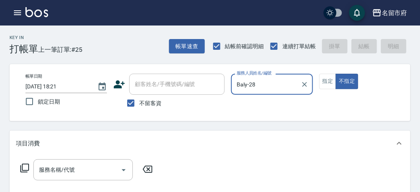
drag, startPoint x: 58, startPoint y: 162, endPoint x: 54, endPoint y: 165, distance: 5.4
click at [54, 165] on div "服務名稱/代號" at bounding box center [82, 169] width 99 height 21
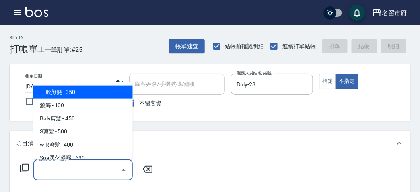
click at [28, 165] on icon at bounding box center [24, 167] width 9 height 9
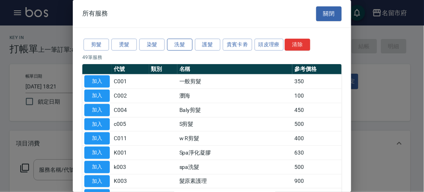
click at [172, 42] on button "洗髮" at bounding box center [179, 45] width 25 height 12
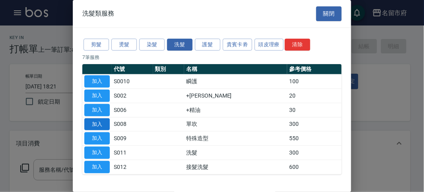
click at [96, 121] on button "加入" at bounding box center [96, 124] width 25 height 12
type input "單吹(S008)"
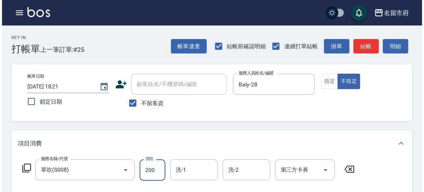
scroll to position [233, 0]
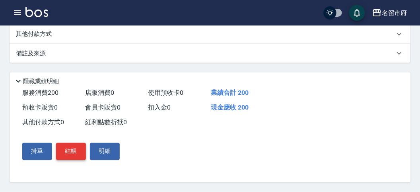
type input "200"
drag, startPoint x: 69, startPoint y: 154, endPoint x: 86, endPoint y: 150, distance: 17.2
click at [70, 153] on button "結帳" at bounding box center [71, 151] width 30 height 17
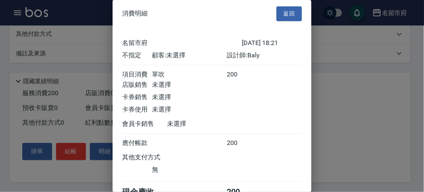
scroll to position [44, 0]
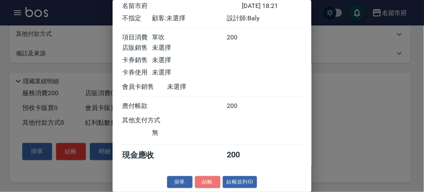
drag, startPoint x: 204, startPoint y: 186, endPoint x: 195, endPoint y: 170, distance: 18.6
click at [202, 183] on button "結帳" at bounding box center [207, 182] width 25 height 12
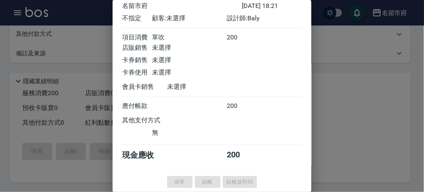
type input "[DATE] 18:23"
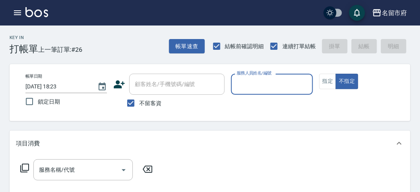
click at [267, 90] on input "服務人員姓名/編號" at bounding box center [272, 84] width 74 height 14
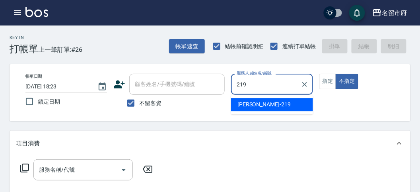
type input "[PERSON_NAME]-219"
type button "false"
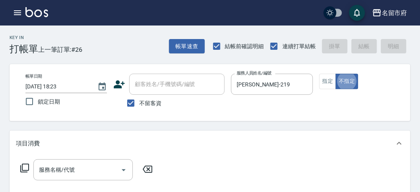
click at [25, 171] on icon at bounding box center [25, 168] width 10 height 10
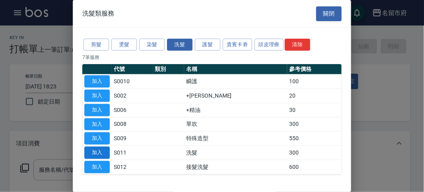
click at [108, 148] on button "加入" at bounding box center [96, 152] width 25 height 12
type input "洗髮(S011)"
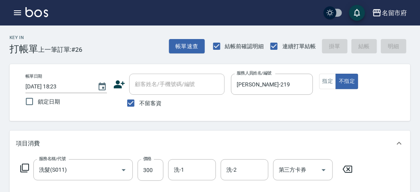
type input "[DATE] 18:41"
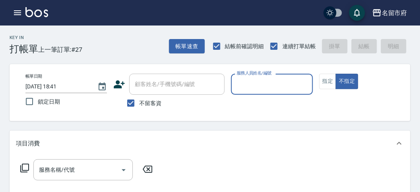
click at [253, 88] on input "服務人員姓名/編號" at bounding box center [272, 84] width 74 height 14
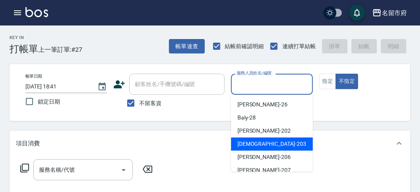
click at [241, 141] on span "聖德 -203" at bounding box center [271, 144] width 69 height 8
type input "聖德-203"
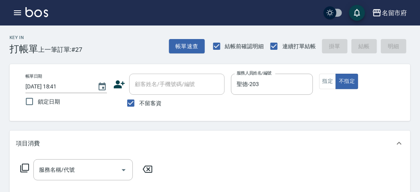
click at [25, 164] on icon at bounding box center [24, 167] width 9 height 9
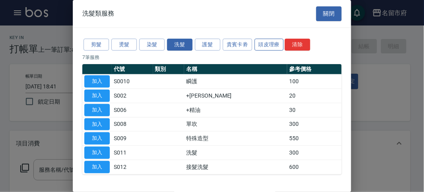
click at [269, 43] on button "頭皮理療" at bounding box center [269, 45] width 29 height 12
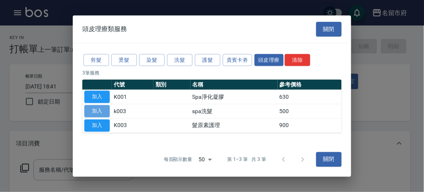
click at [101, 112] on button "加入" at bounding box center [96, 111] width 25 height 12
type input "spa洗髮(k003)"
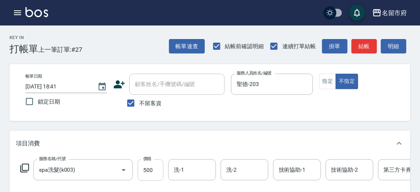
click at [145, 172] on input "500" at bounding box center [151, 169] width 26 height 21
type input "520"
click at [395, 42] on button "明細" at bounding box center [393, 46] width 25 height 15
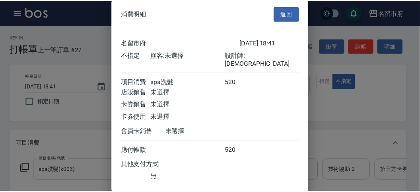
scroll to position [44, 0]
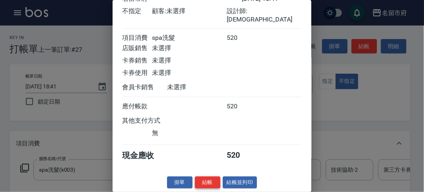
click at [211, 177] on button "結帳" at bounding box center [207, 182] width 25 height 12
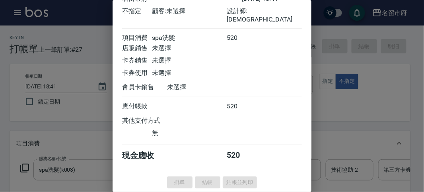
type input "[DATE] 19:04"
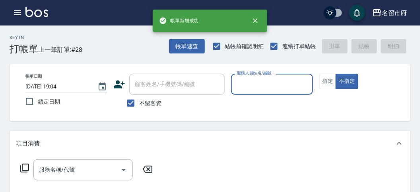
click at [19, 12] on icon "button" at bounding box center [18, 13] width 10 height 10
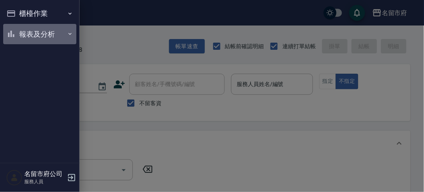
click at [16, 33] on button "報表及分析" at bounding box center [39, 34] width 73 height 21
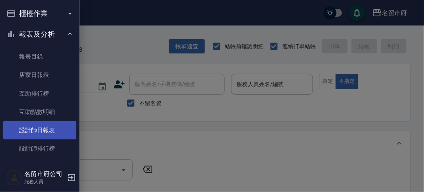
click at [27, 126] on link "設計師日報表" at bounding box center [39, 130] width 73 height 18
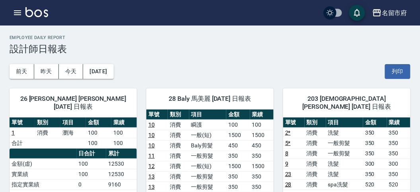
scroll to position [44, 0]
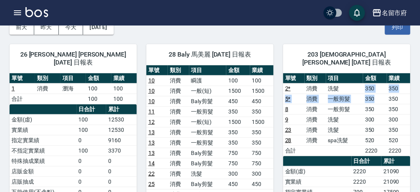
drag, startPoint x: 358, startPoint y: 79, endPoint x: 377, endPoint y: 90, distance: 21.8
click at [377, 90] on tbody "2 * 消費 洗髮 350 350 5 * 消費 一般剪髮 350 350 8 消費 一般剪髮 350 350 9 消費 洗髮 300 300 23 消費 洗…" at bounding box center [346, 119] width 127 height 72
click at [377, 93] on td "350" at bounding box center [374, 98] width 23 height 10
drag, startPoint x: 363, startPoint y: 81, endPoint x: 379, endPoint y: 84, distance: 16.2
click at [379, 84] on tr "2 * 消費 洗髮 350 350" at bounding box center [346, 88] width 127 height 10
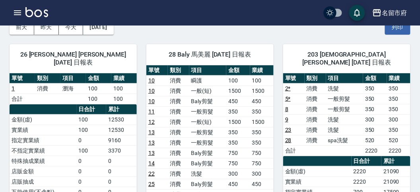
click at [379, 93] on td "350" at bounding box center [374, 98] width 23 height 10
click at [370, 93] on td "350" at bounding box center [374, 98] width 23 height 10
drag, startPoint x: 366, startPoint y: 122, endPoint x: 376, endPoint y: 121, distance: 10.1
click at [376, 125] on td "350" at bounding box center [374, 130] width 23 height 10
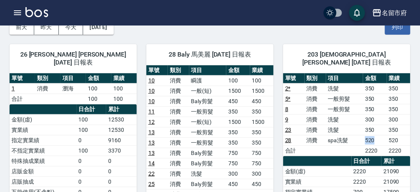
drag, startPoint x: 365, startPoint y: 133, endPoint x: 381, endPoint y: 133, distance: 16.7
click at [381, 135] on td "520" at bounding box center [374, 140] width 23 height 10
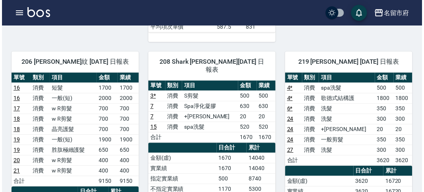
scroll to position [566, 0]
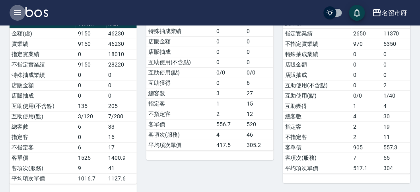
click at [22, 12] on icon "button" at bounding box center [18, 13] width 10 height 10
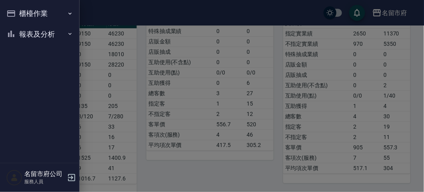
click at [19, 13] on button "櫃檯作業" at bounding box center [39, 13] width 73 height 21
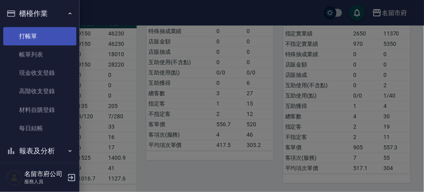
click at [25, 36] on link "打帳單" at bounding box center [39, 36] width 73 height 18
